Goal: Task Accomplishment & Management: Manage account settings

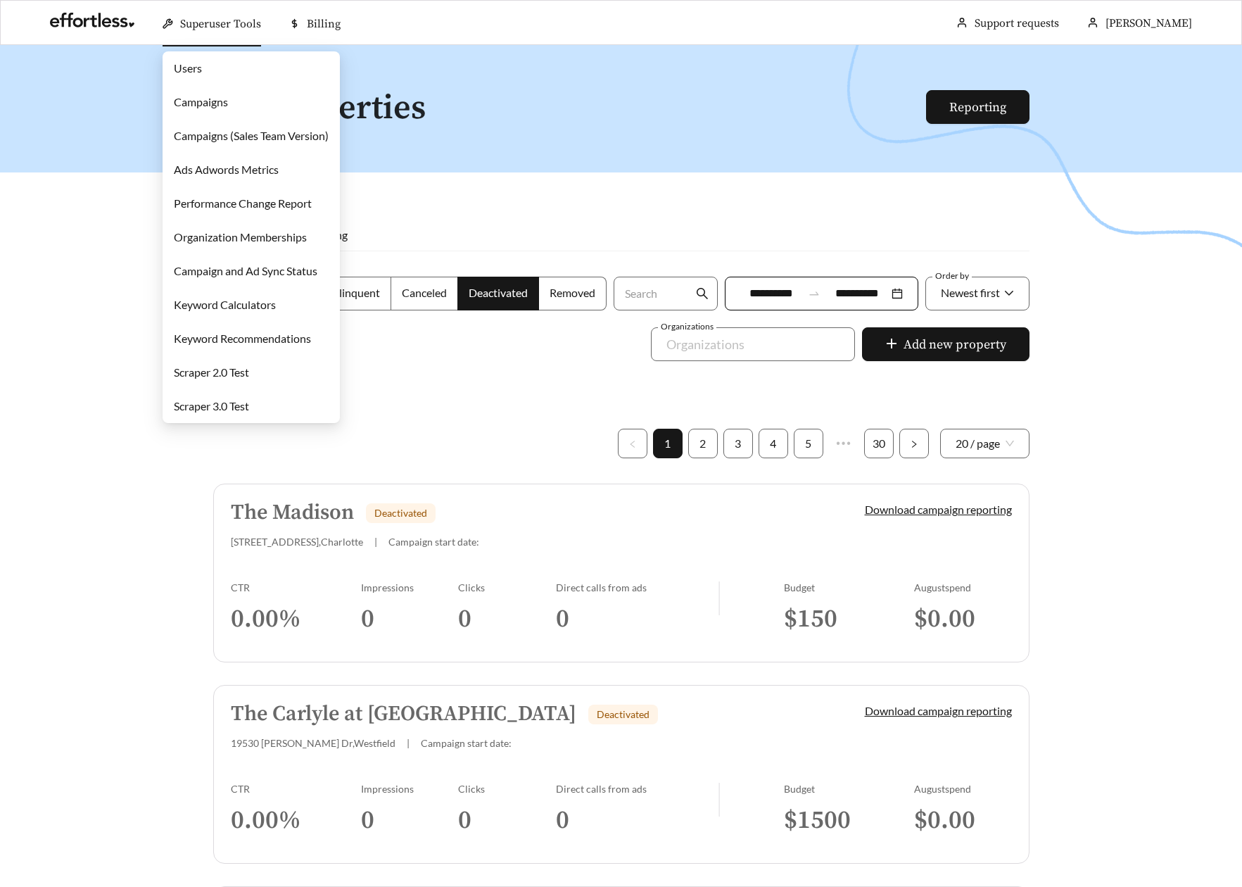
click at [228, 99] on link "Campaigns" at bounding box center [201, 101] width 54 height 13
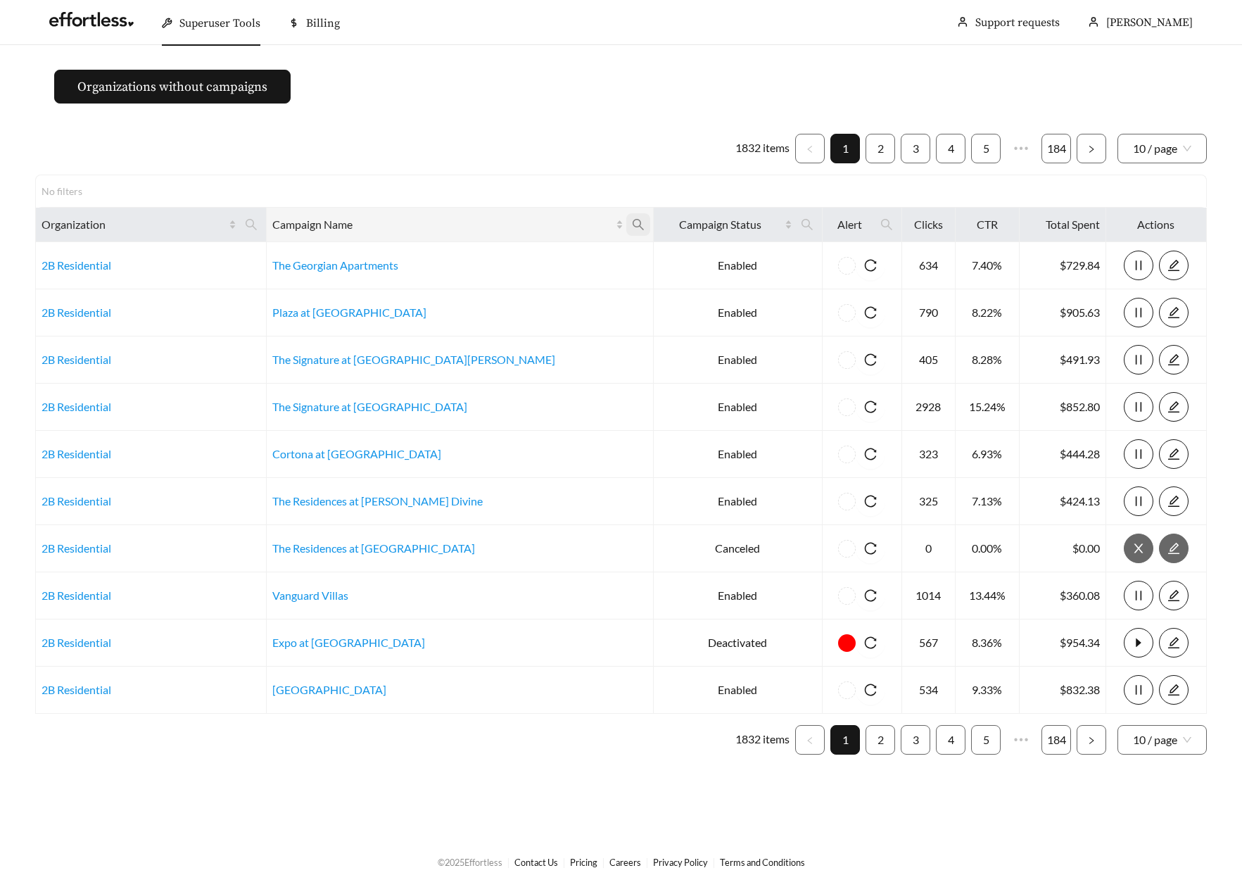
click at [626, 227] on span at bounding box center [638, 224] width 24 height 23
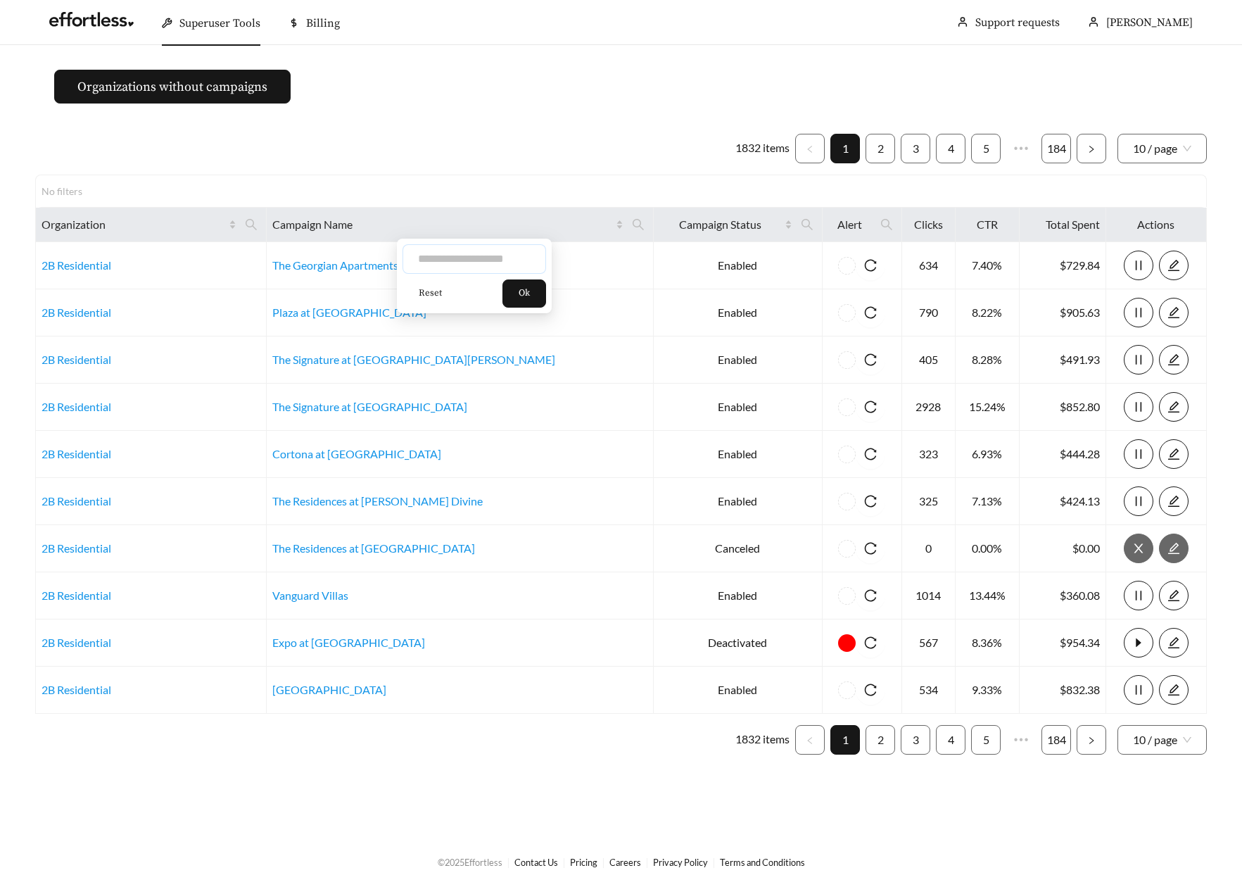
click at [460, 256] on input "text" at bounding box center [475, 259] width 144 height 30
type input "***"
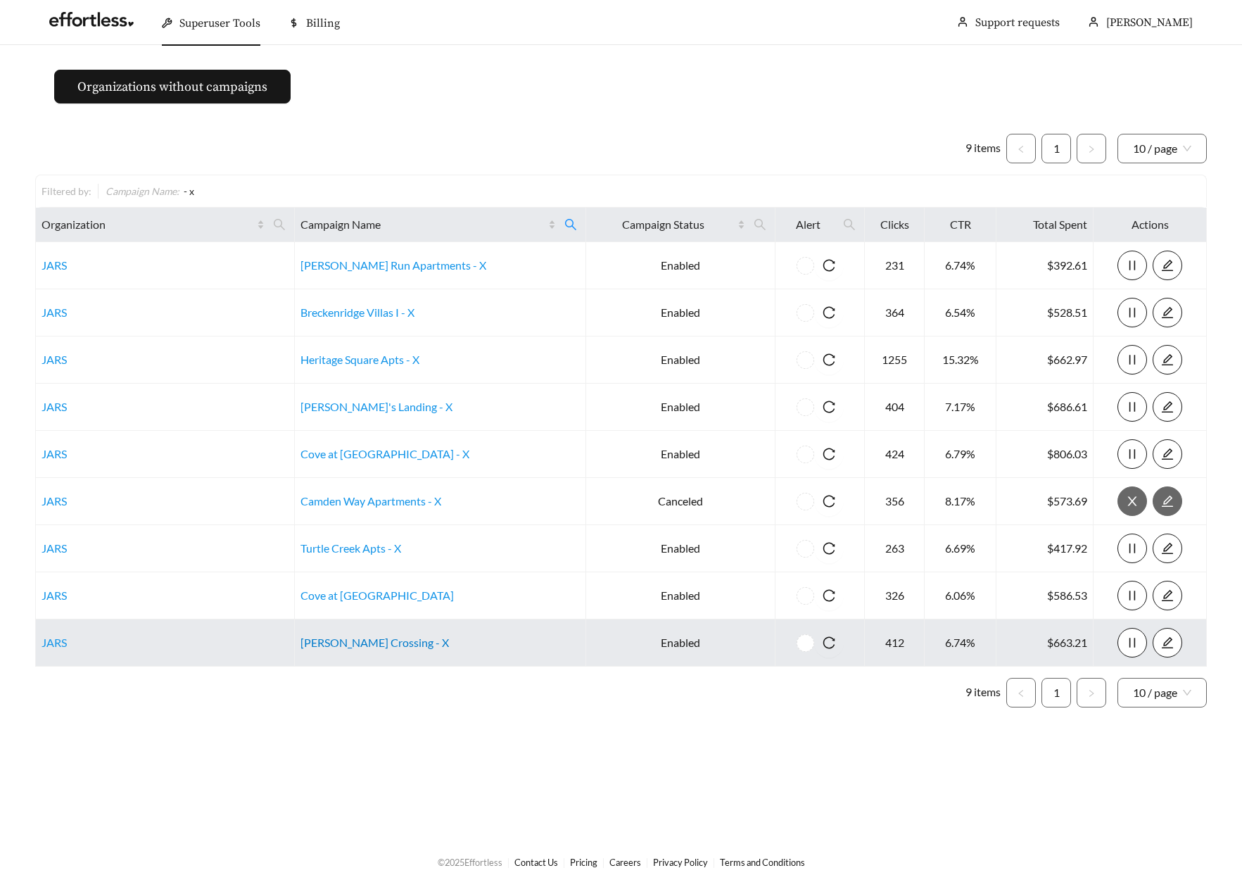
click at [377, 647] on link "Archer Crossing - X" at bounding box center [375, 642] width 149 height 13
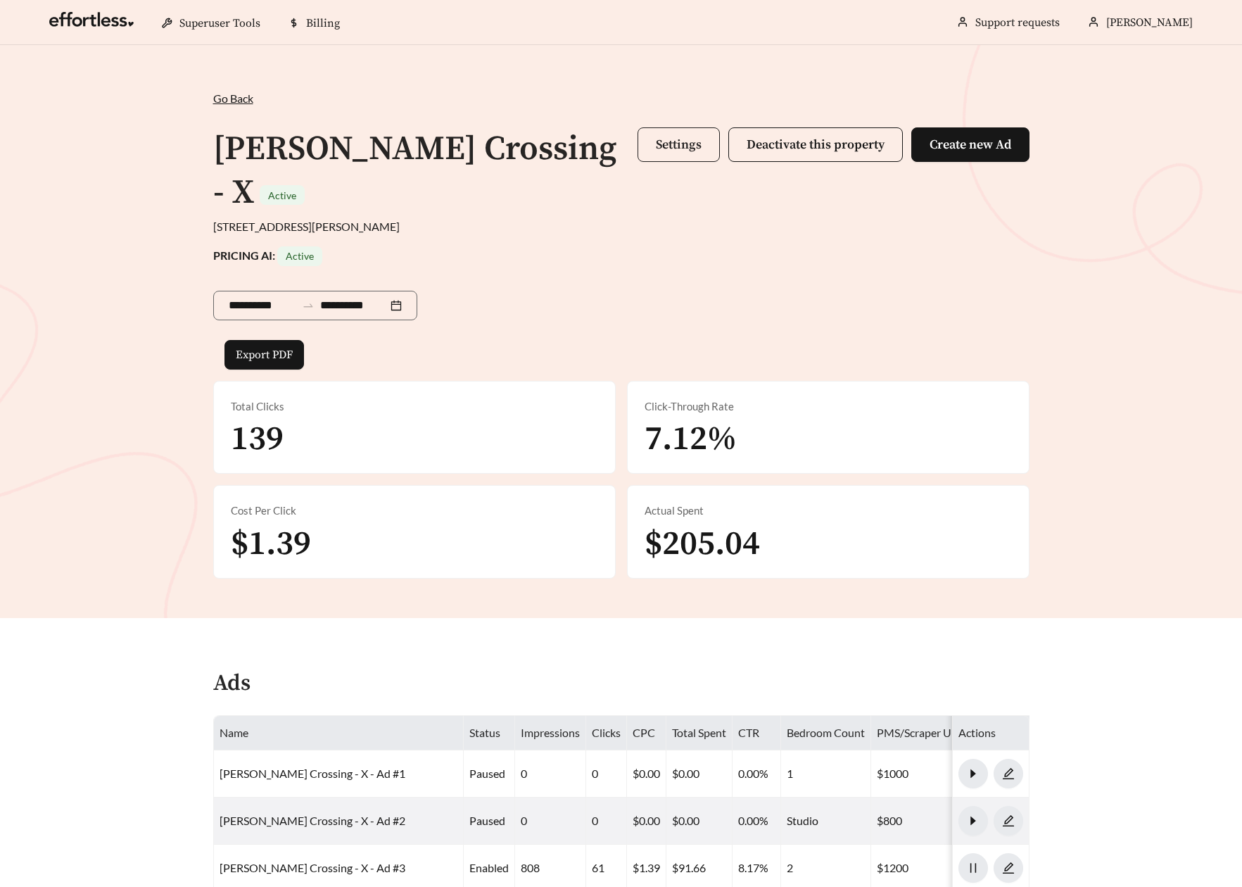
click at [661, 153] on button "Settings" at bounding box center [679, 144] width 82 height 34
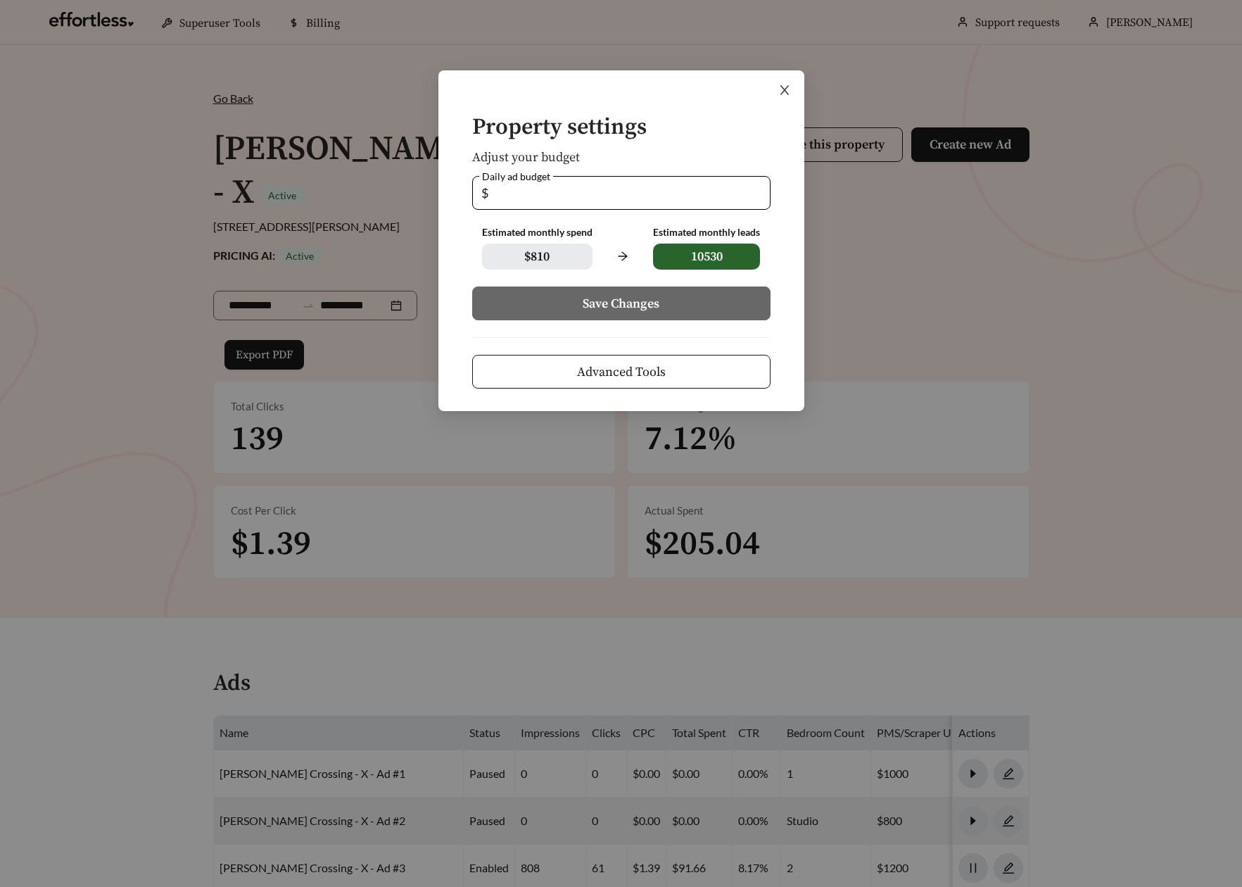
click at [787, 90] on icon "close" at bounding box center [784, 90] width 13 height 13
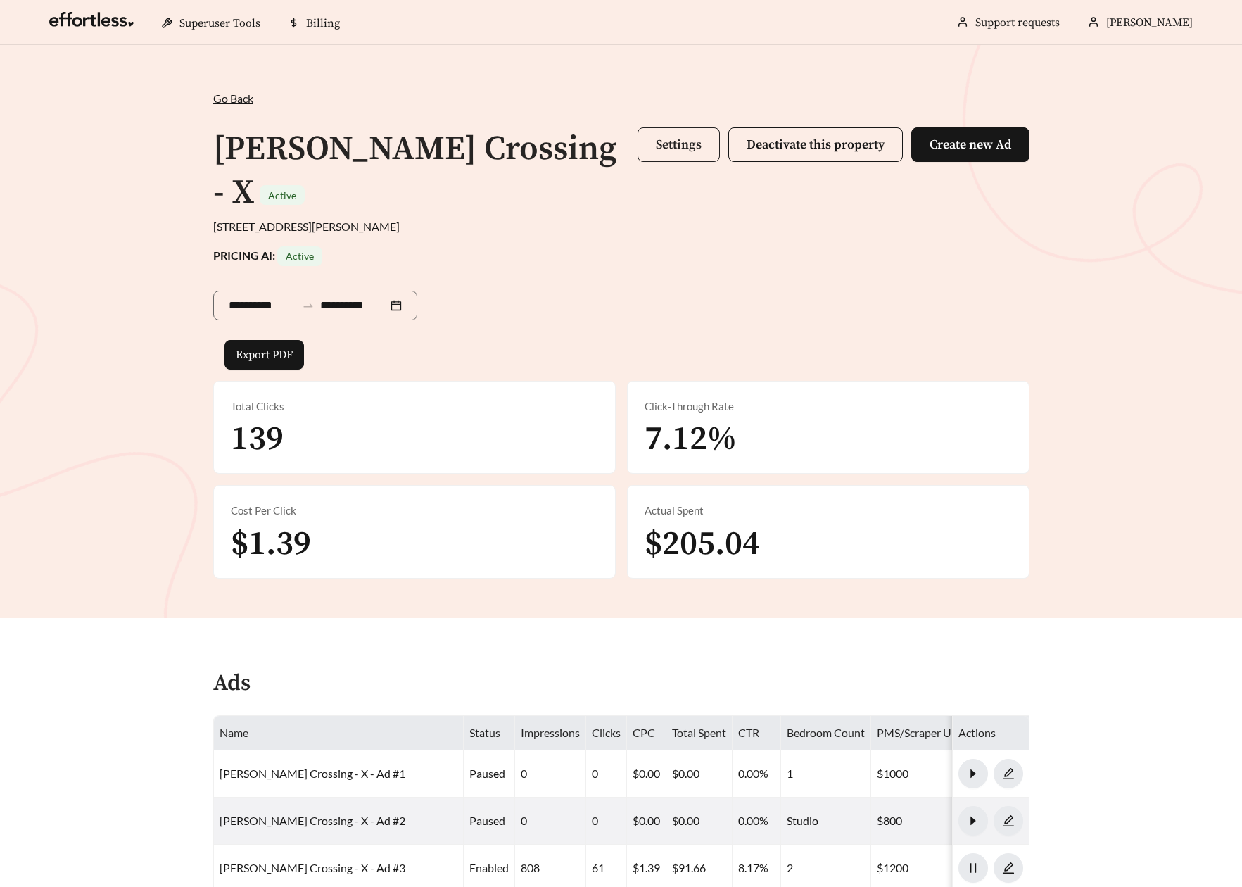
click at [682, 145] on span "Settings" at bounding box center [679, 145] width 46 height 16
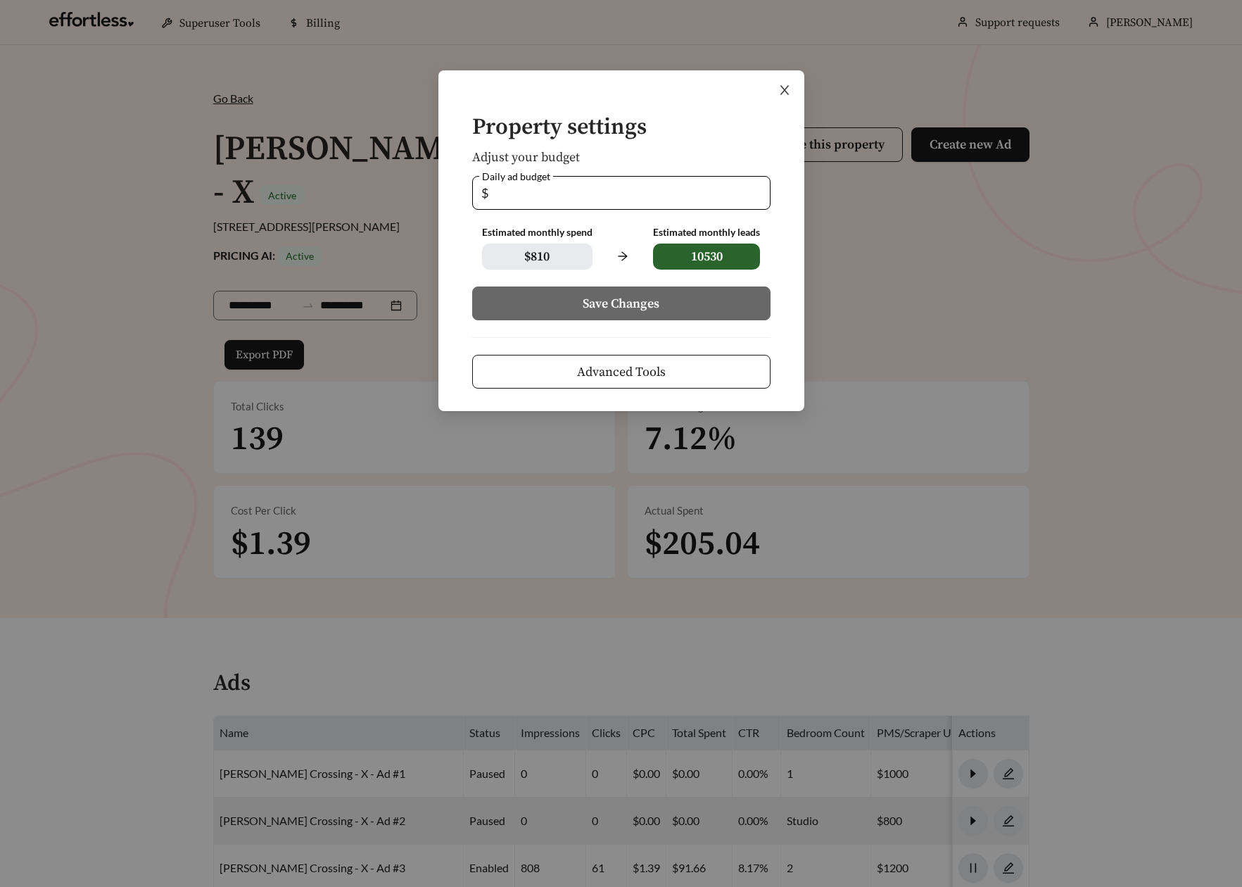
click at [785, 91] on icon "close" at bounding box center [784, 90] width 9 height 9
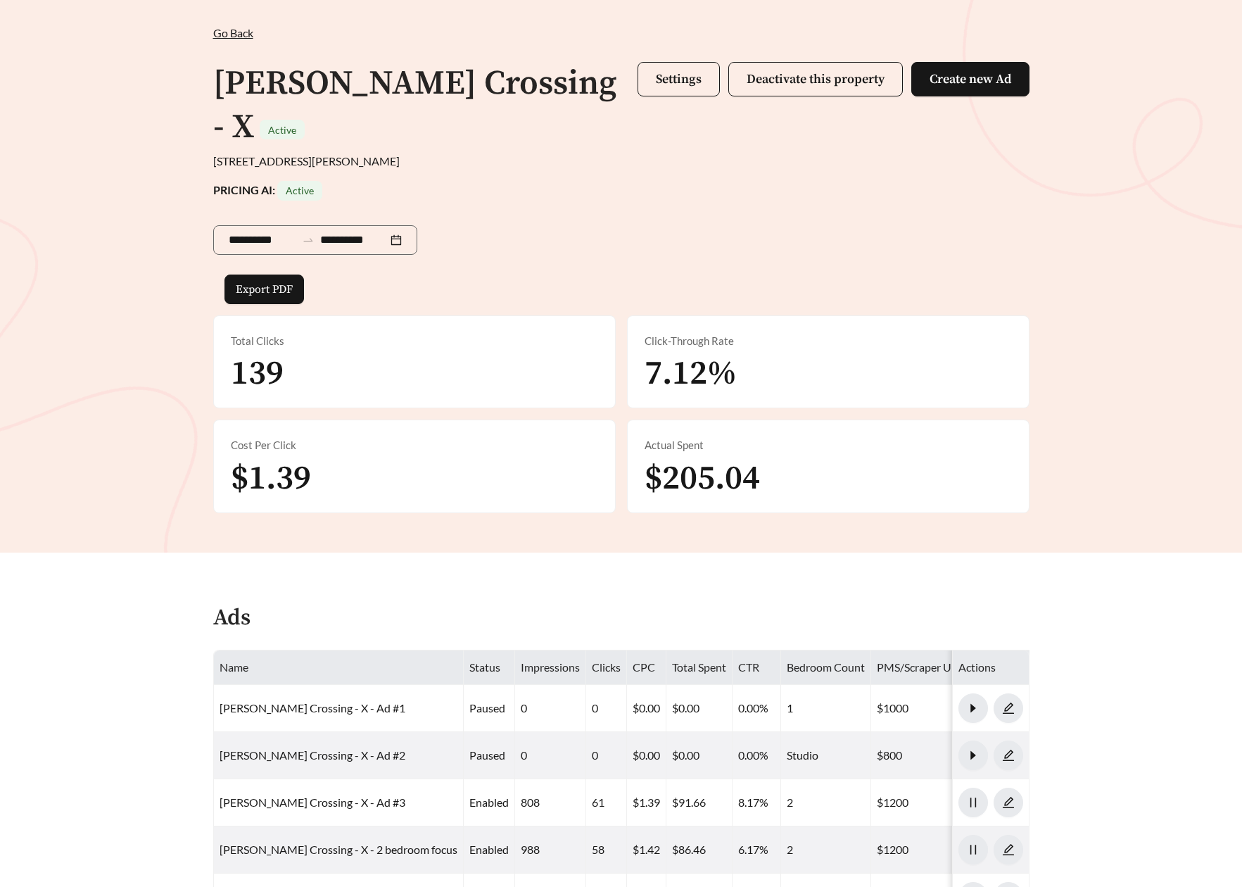
scroll to position [65, 0]
click at [418, 483] on div "**********" at bounding box center [621, 266] width 1242 height 573
click at [110, 617] on main "**********" at bounding box center [621, 690] width 1242 height 1420
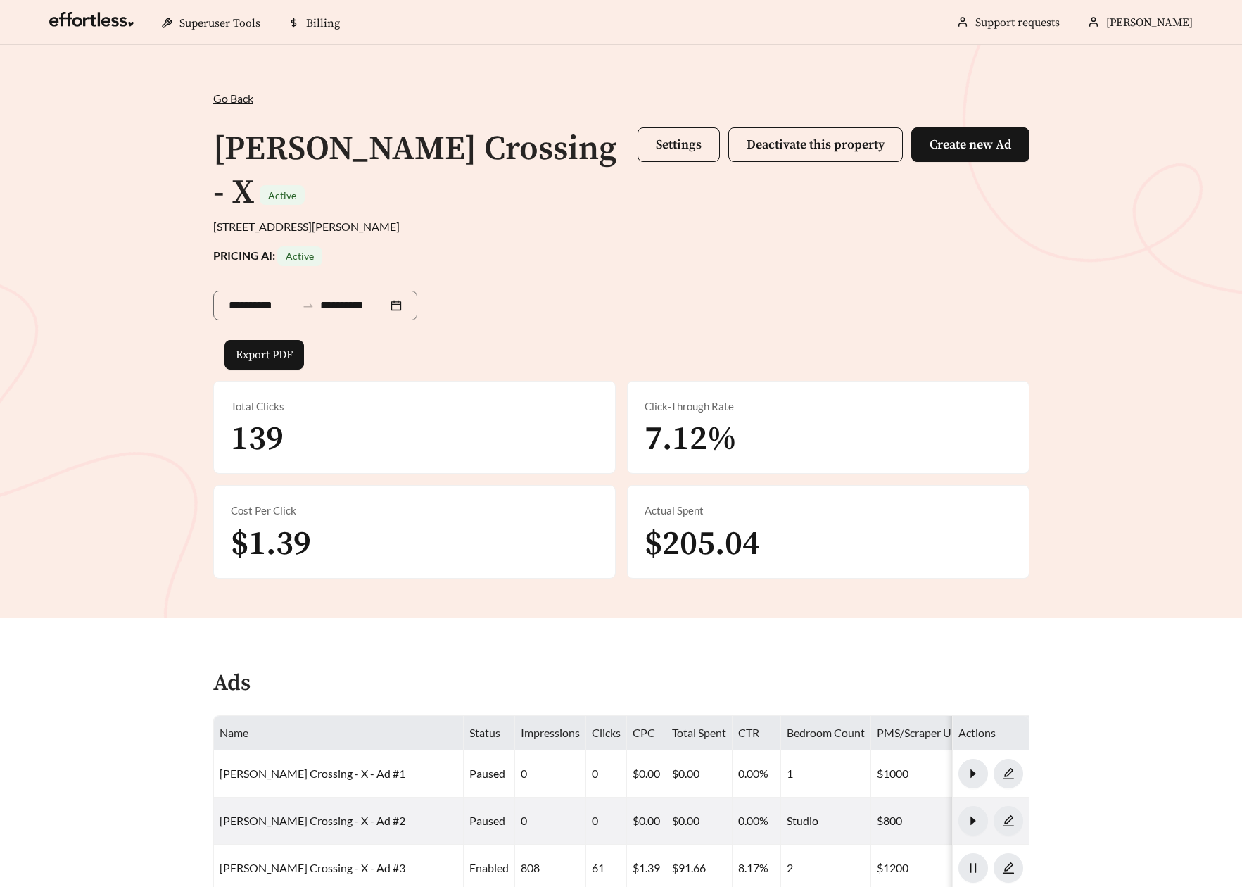
scroll to position [0, 0]
click at [681, 146] on span "Settings" at bounding box center [679, 145] width 46 height 16
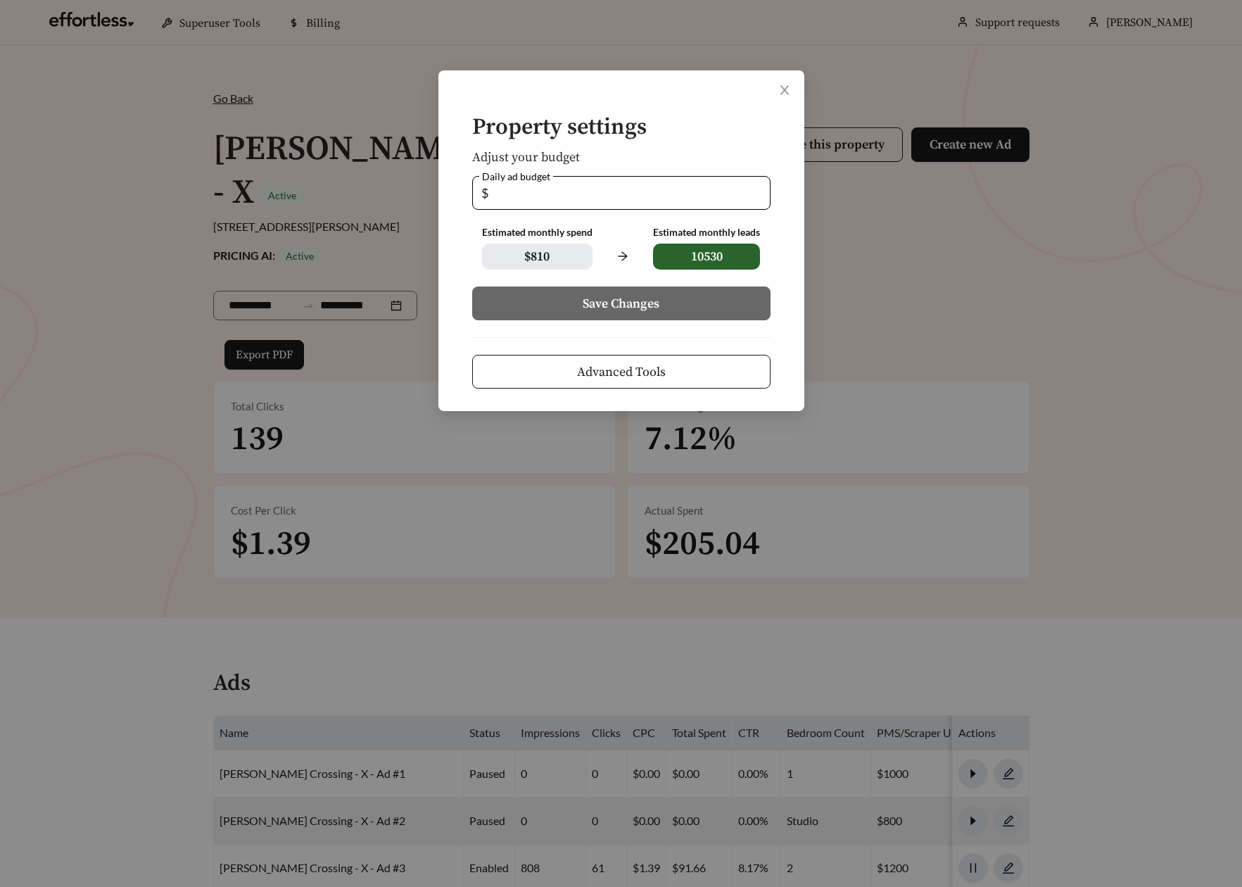
click at [615, 360] on button "Advanced Tools" at bounding box center [621, 372] width 298 height 34
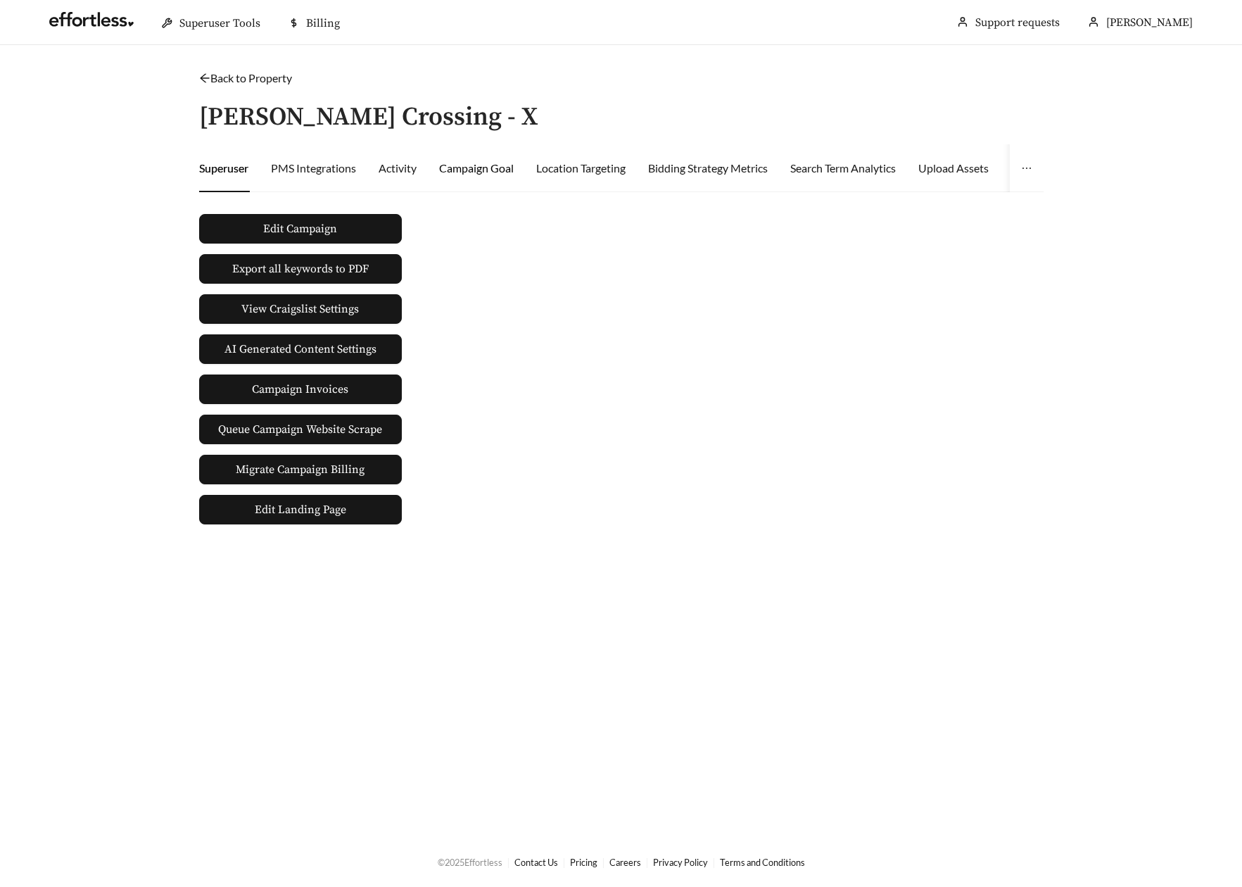
click at [491, 164] on div "Campaign Goal" at bounding box center [476, 168] width 75 height 17
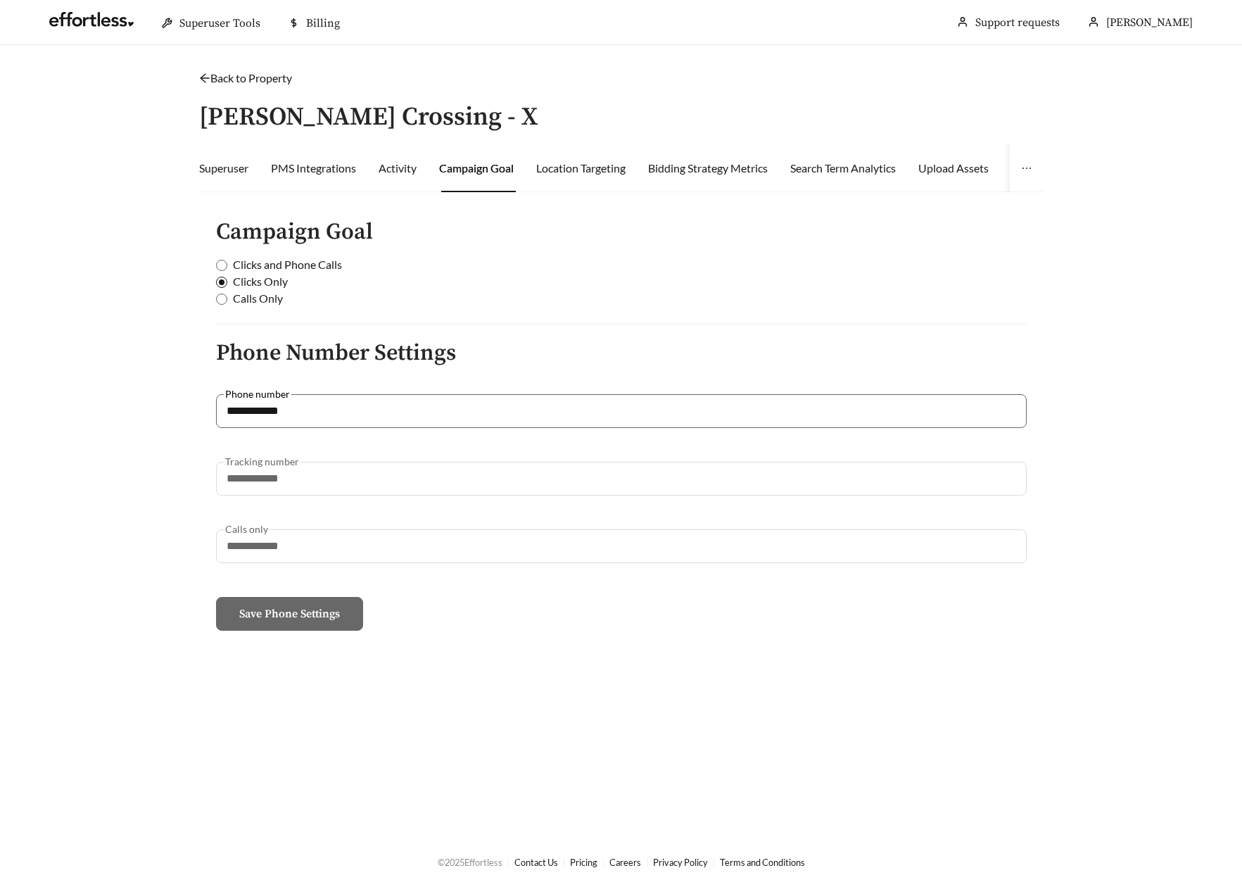
click at [203, 78] on icon "arrow-left" at bounding box center [204, 78] width 9 height 9
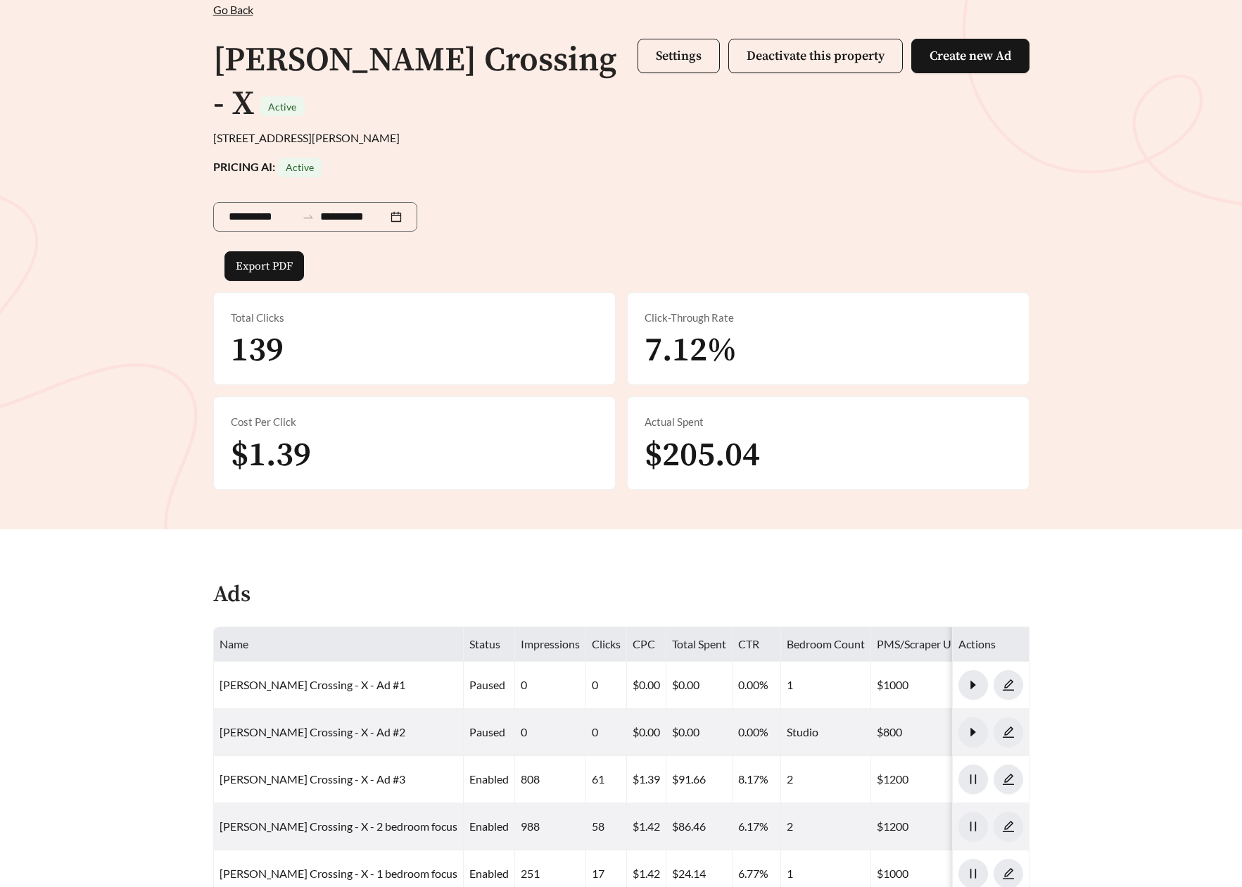
scroll to position [145, 0]
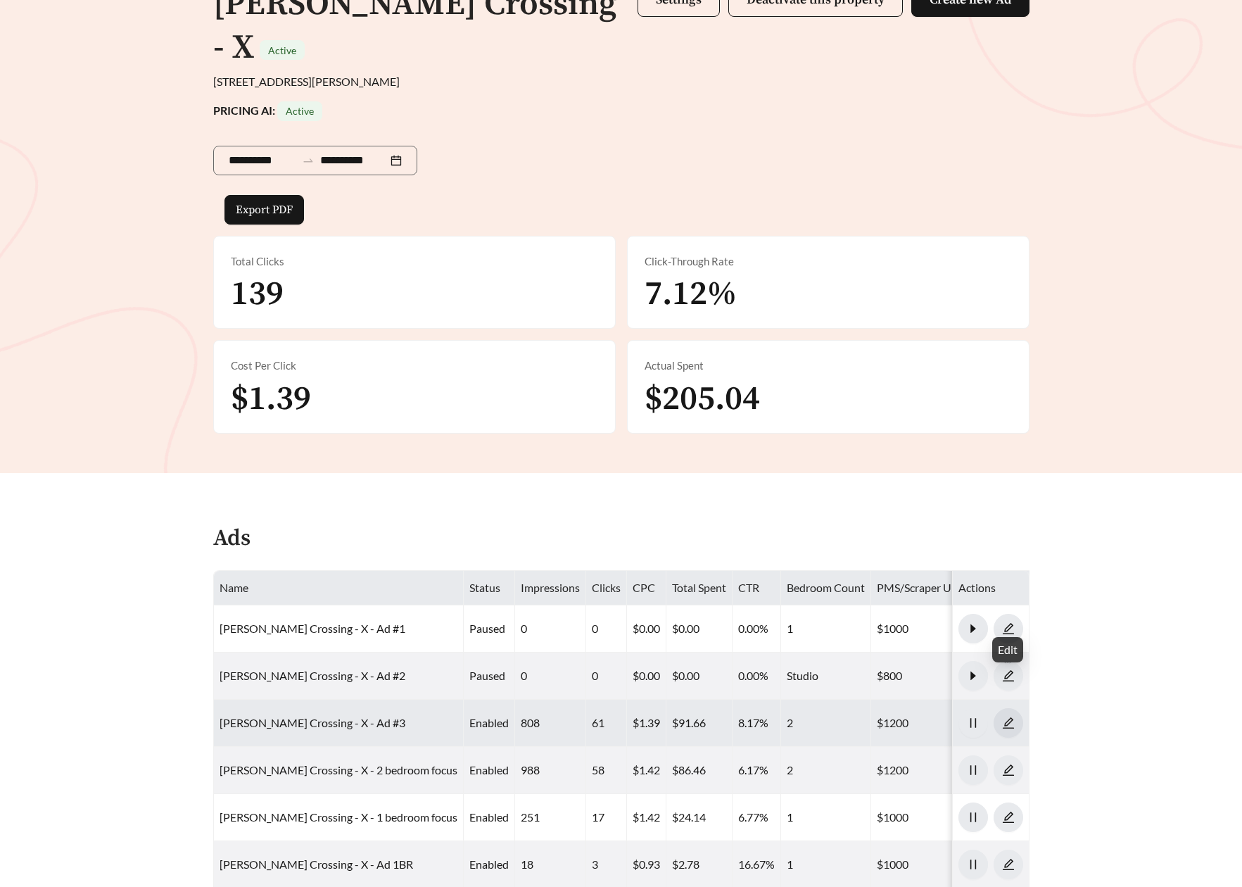
click at [1015, 717] on span "edit" at bounding box center [1009, 723] width 28 height 13
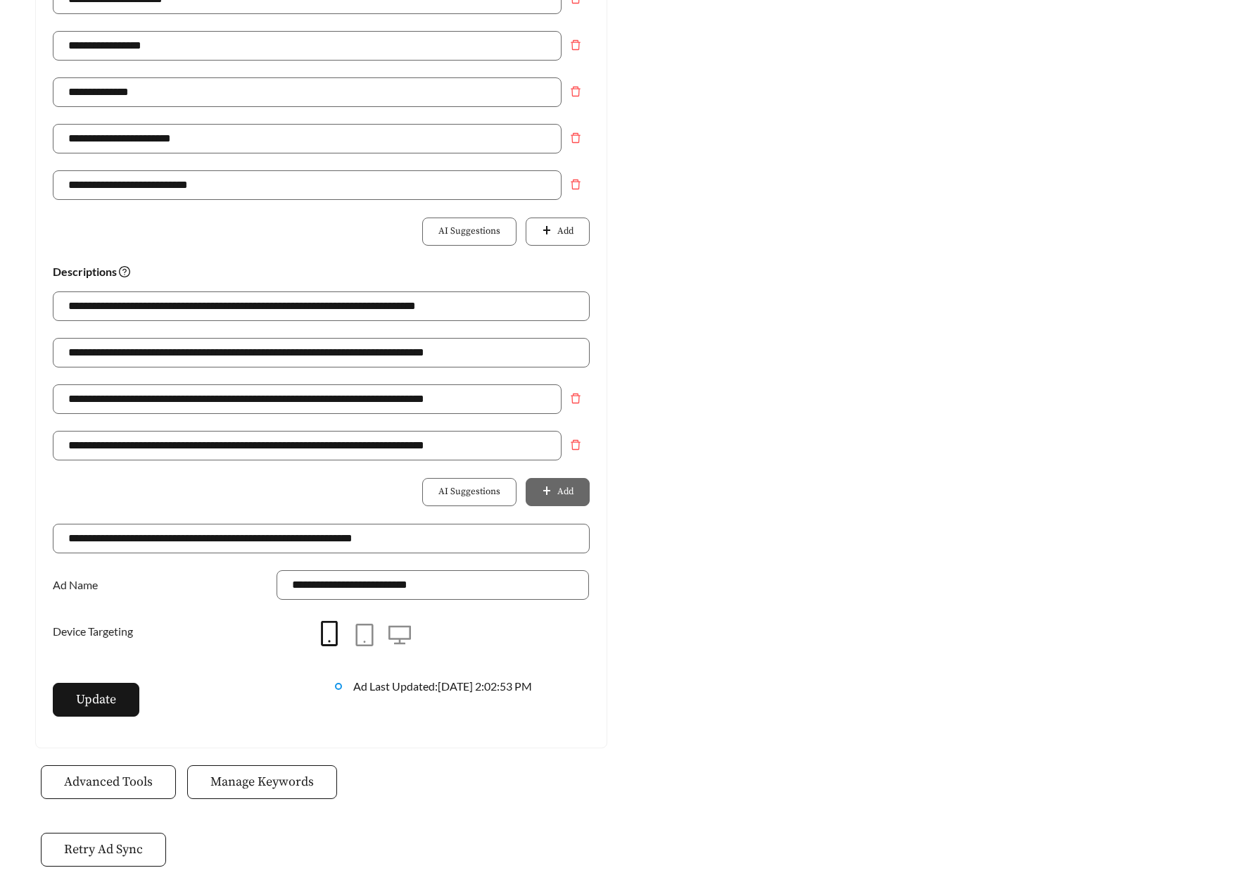
scroll to position [702, 0]
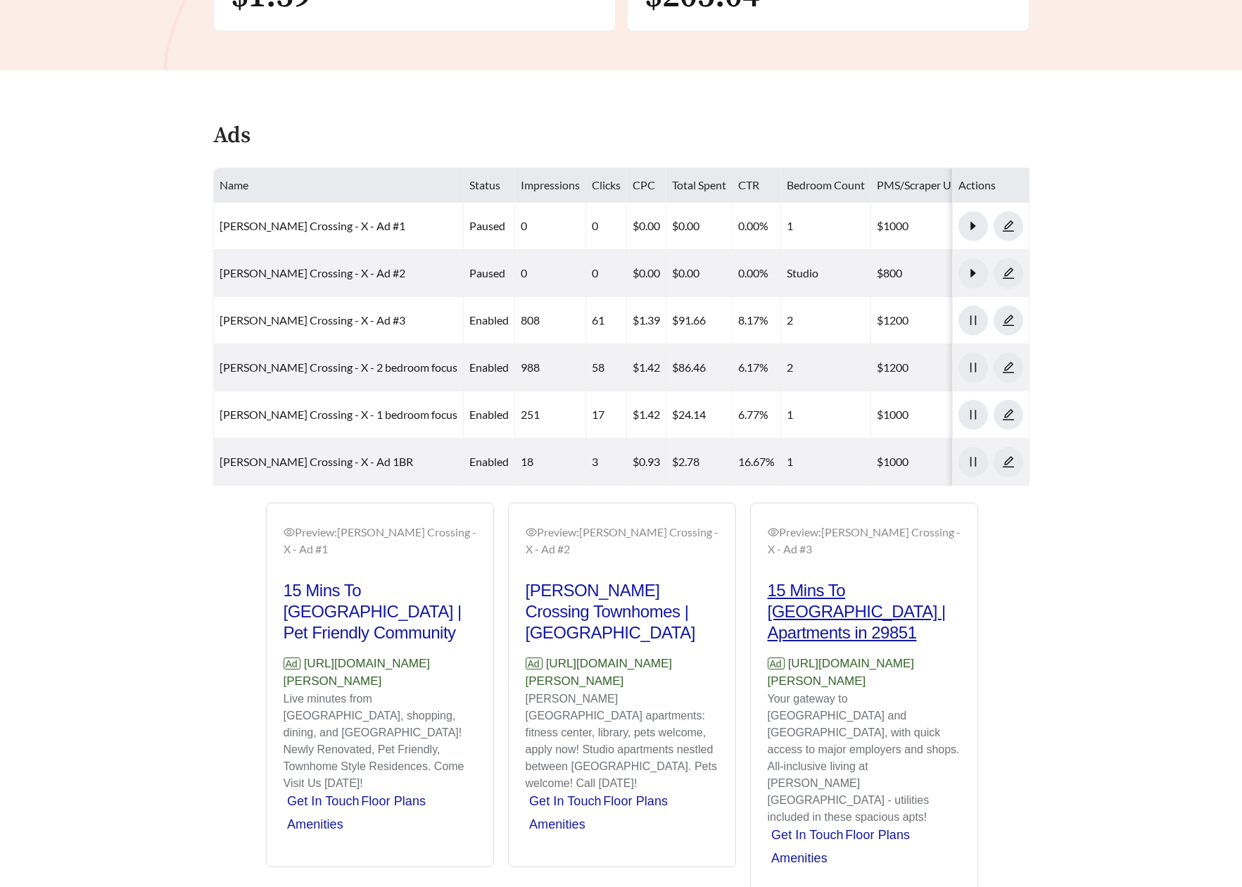
scroll to position [547, 0]
click at [1000, 503] on div "Preview: [PERSON_NAME][GEOGRAPHIC_DATA] - X - 2 bedroom focus Apartments Near […" at bounding box center [622, 702] width 824 height 398
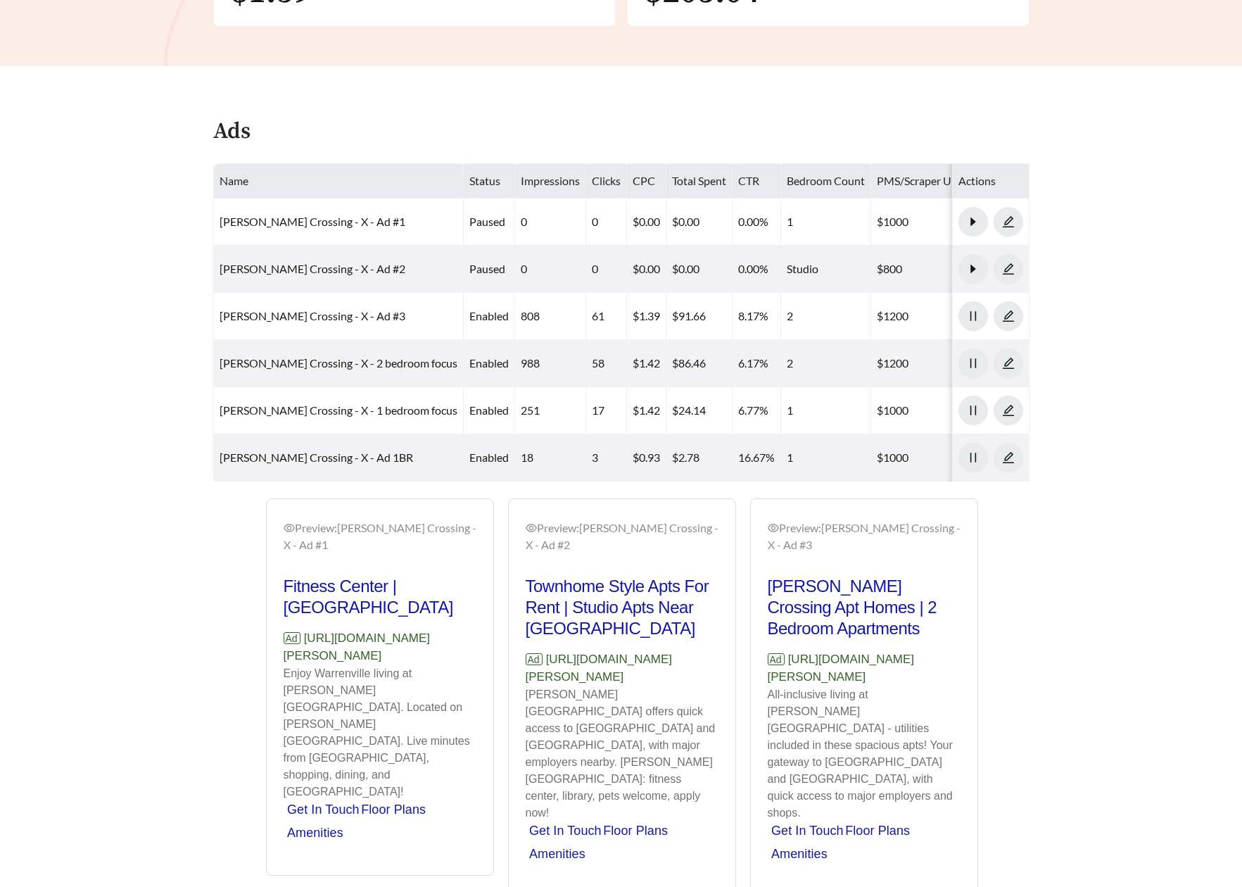
scroll to position [551, 0]
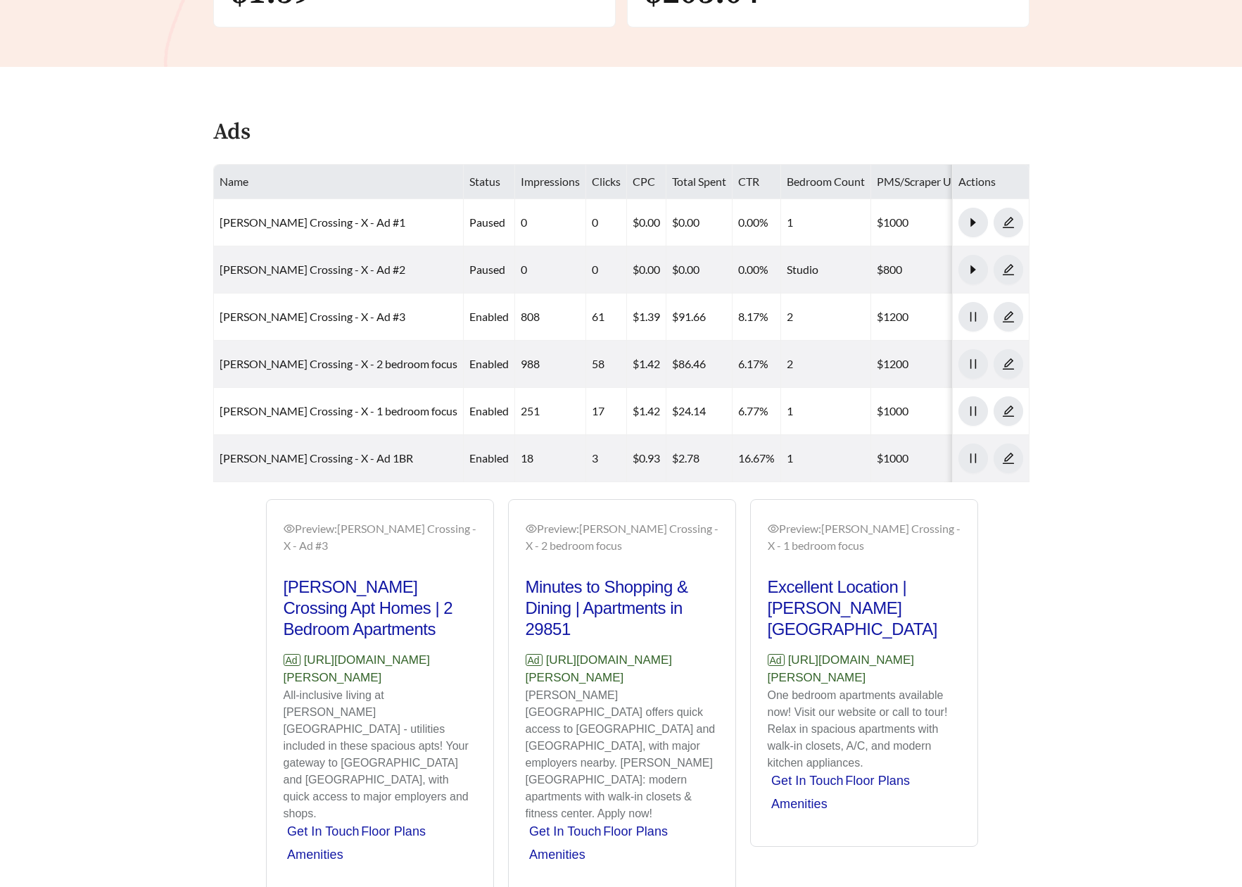
click at [229, 499] on div "Preview: Archer Crossing - X - 2 bedroom focus Excellent Location | Tour Today …" at bounding box center [622, 700] width 824 height 403
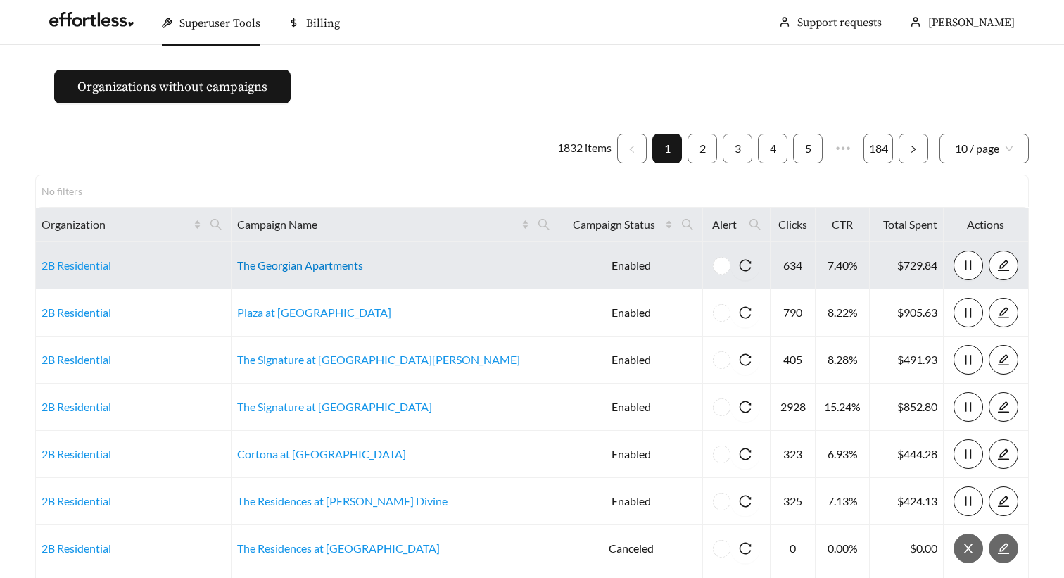
click at [327, 266] on link "The Georgian Apartments" at bounding box center [300, 264] width 126 height 13
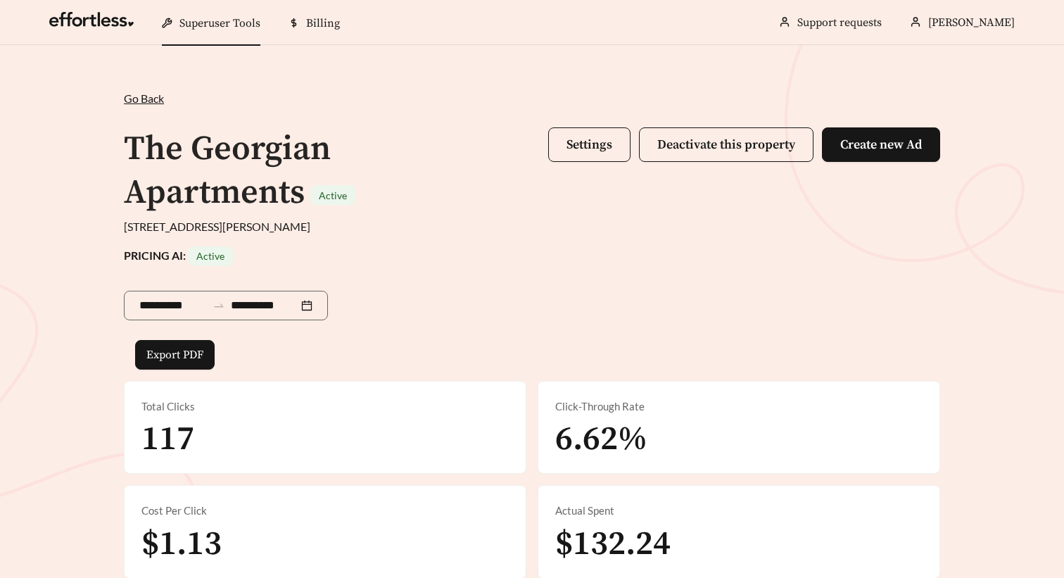
click at [208, 27] on span "Superuser Tools" at bounding box center [219, 23] width 81 height 14
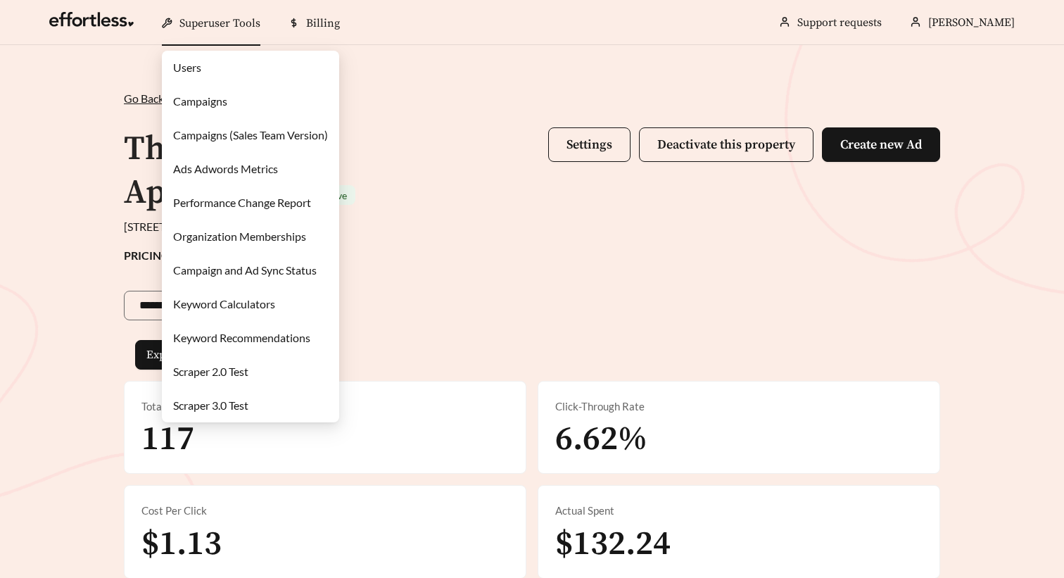
click at [201, 69] on link "Users" at bounding box center [187, 67] width 28 height 13
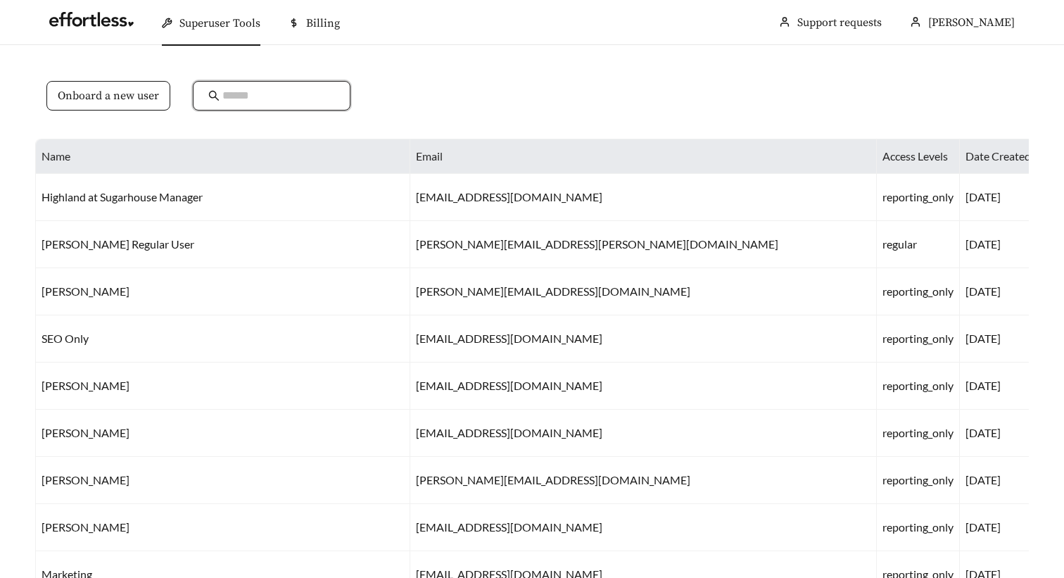
click at [246, 90] on input "text" at bounding box center [278, 95] width 113 height 17
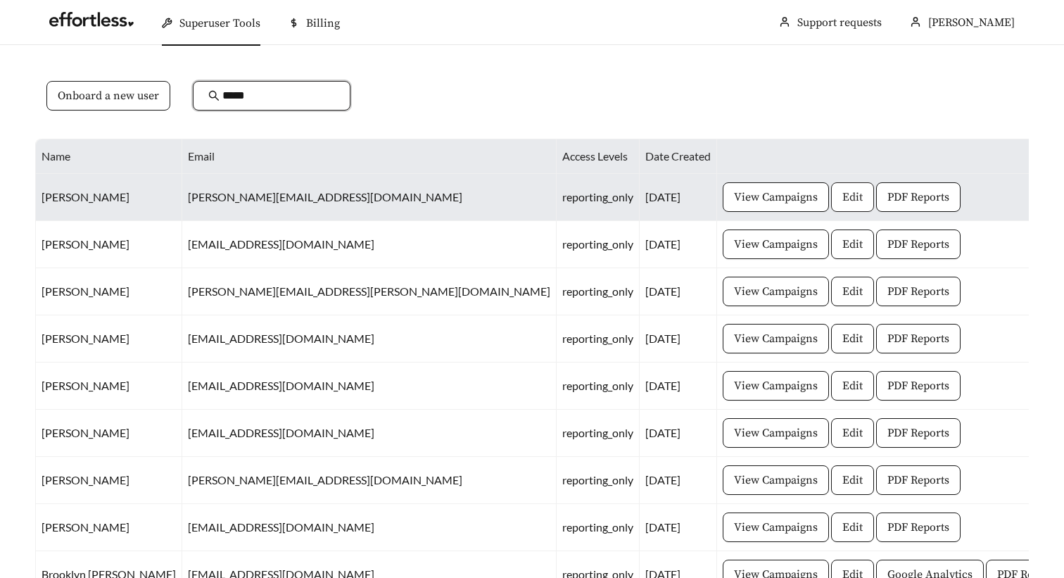
type input "*****"
click at [843, 196] on span "Edit" at bounding box center [853, 197] width 20 height 17
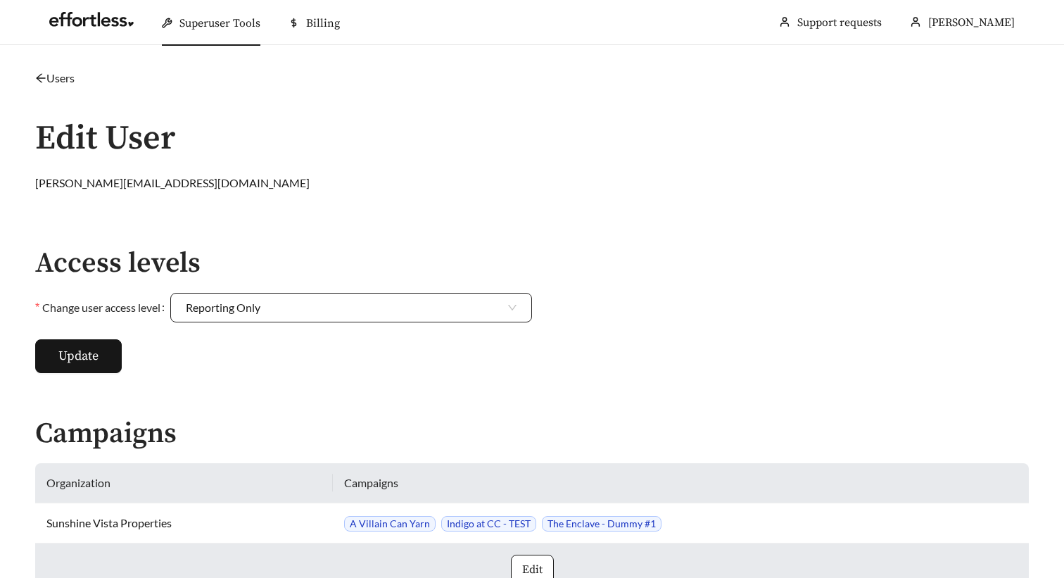
click at [294, 317] on span "Reporting Only" at bounding box center [351, 308] width 331 height 28
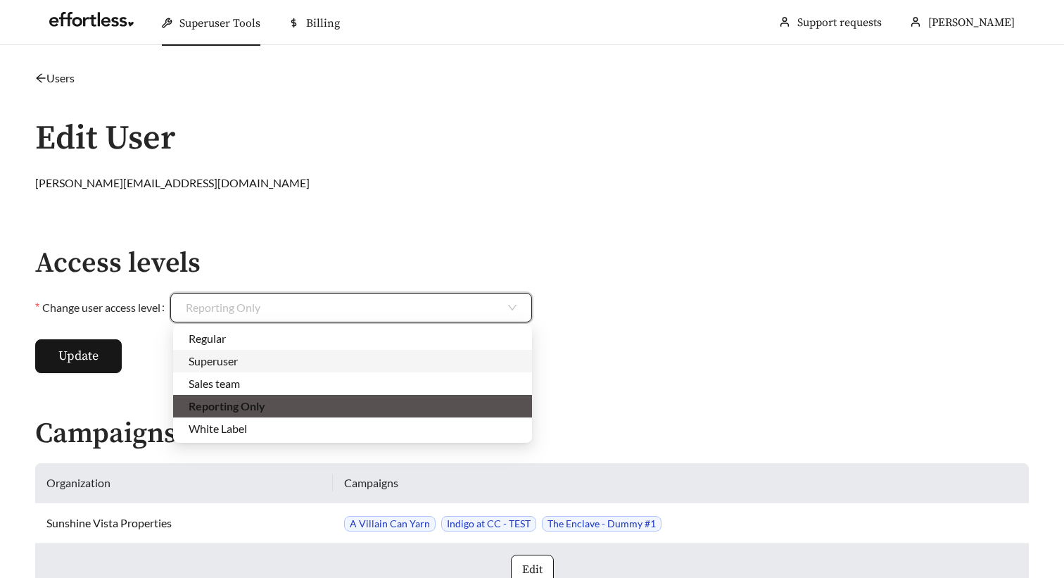
click at [234, 364] on div "Superuser" at bounding box center [353, 360] width 328 height 15
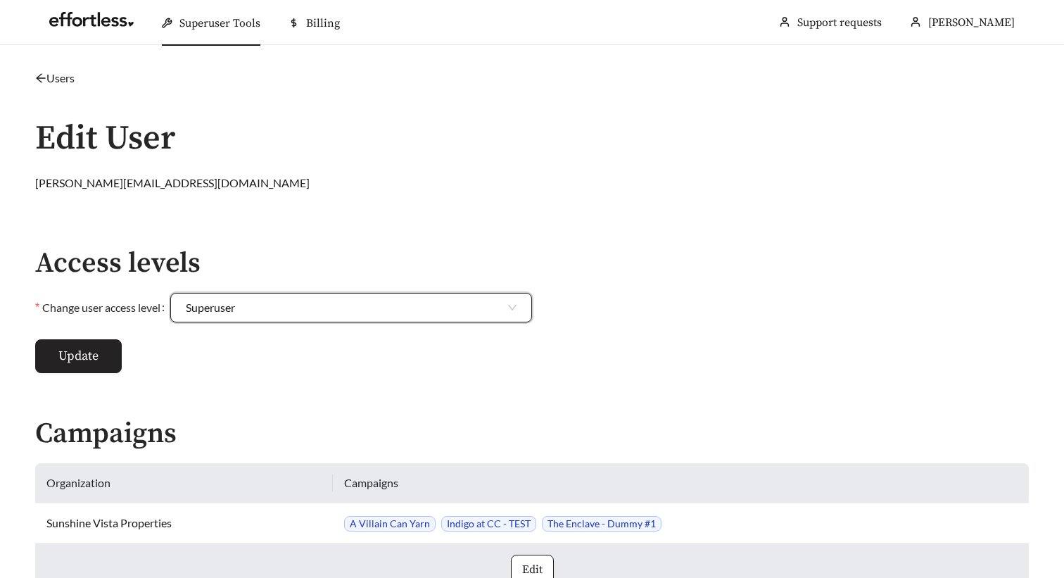
click at [76, 355] on span "Update" at bounding box center [78, 355] width 40 height 19
